Goal: Information Seeking & Learning: Compare options

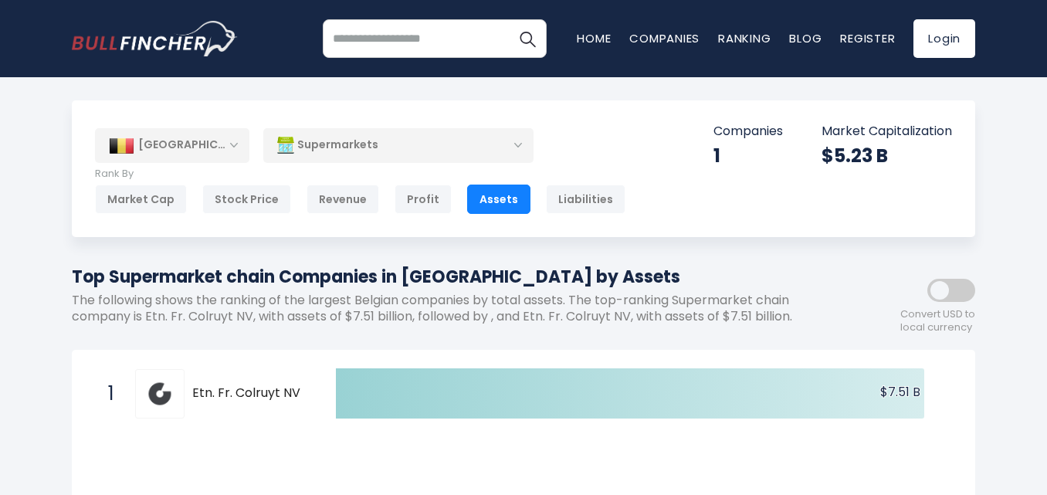
click at [404, 144] on div "Supermarkets" at bounding box center [398, 145] width 270 height 36
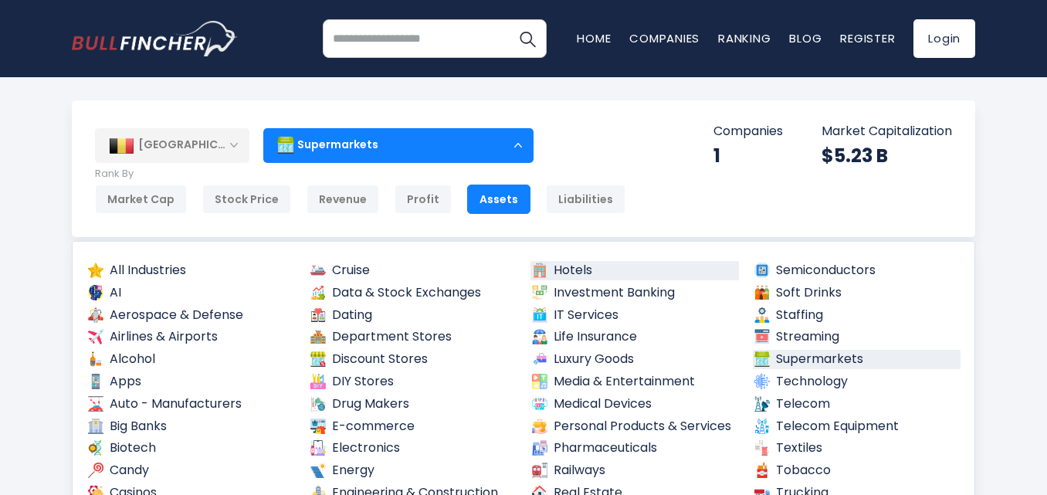
click at [561, 262] on link "Hotels" at bounding box center [635, 270] width 209 height 19
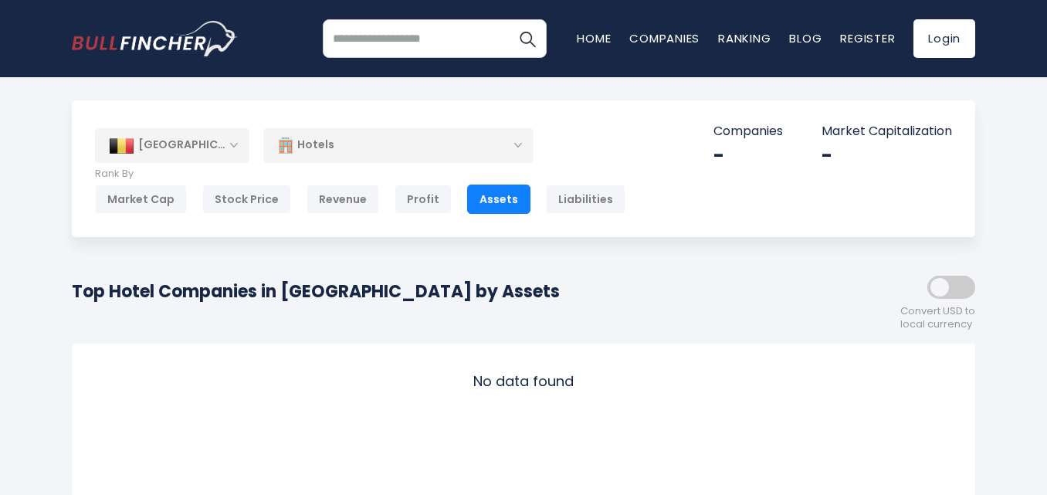
click at [365, 147] on div "Hotels" at bounding box center [398, 145] width 270 height 36
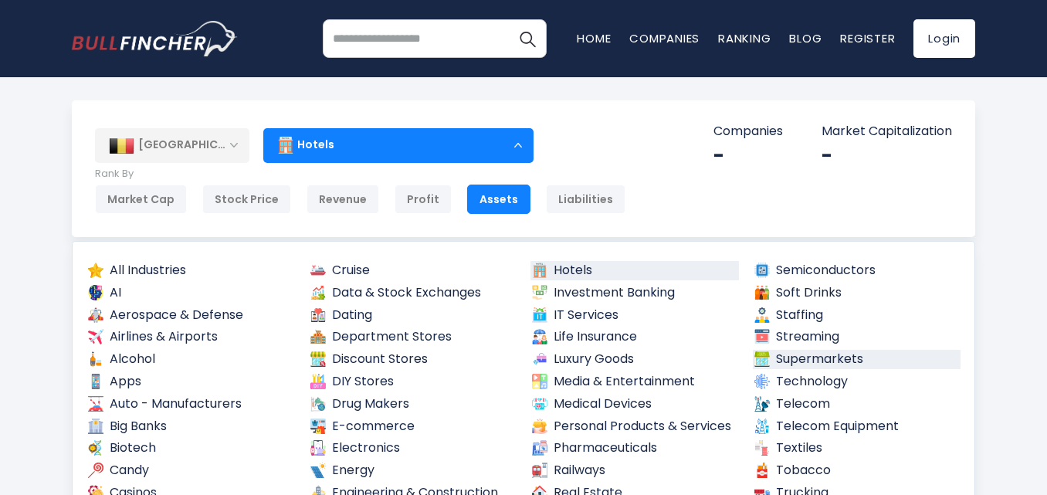
click at [800, 355] on link "Supermarkets" at bounding box center [857, 359] width 209 height 19
